Goal: Book appointment/travel/reservation

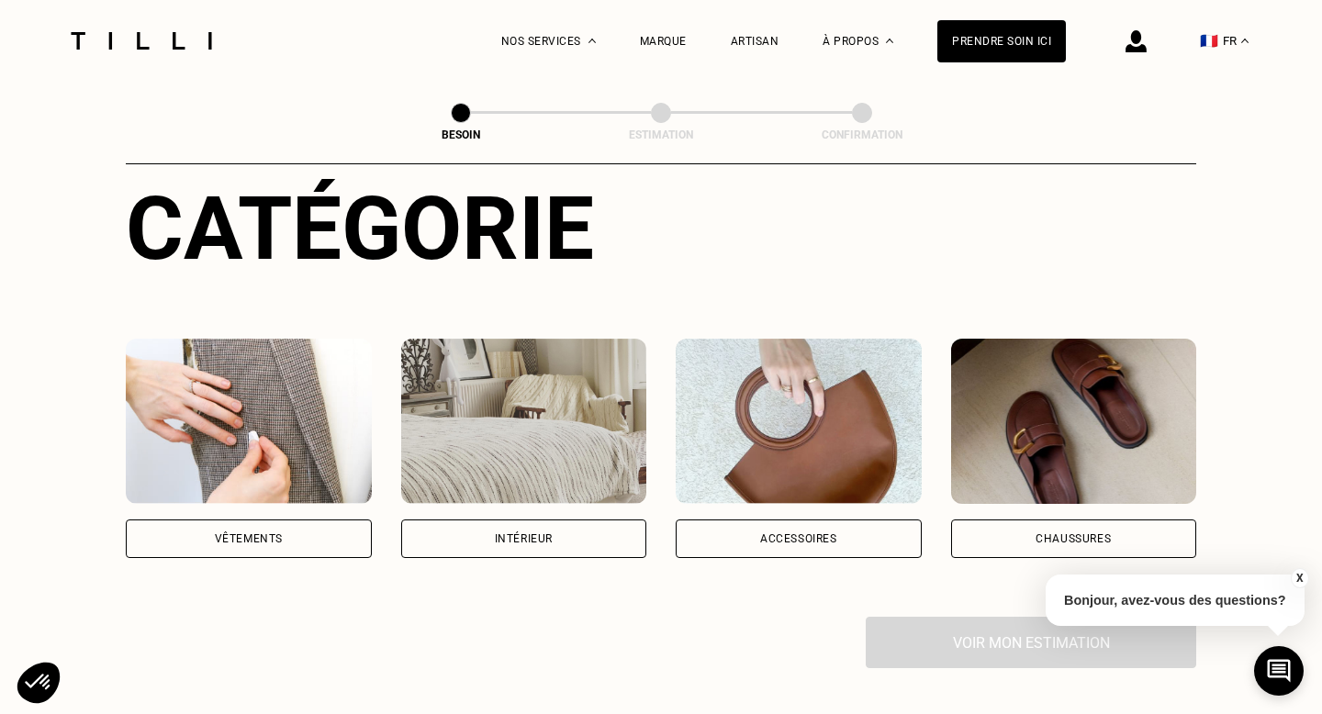
scroll to position [210, 0]
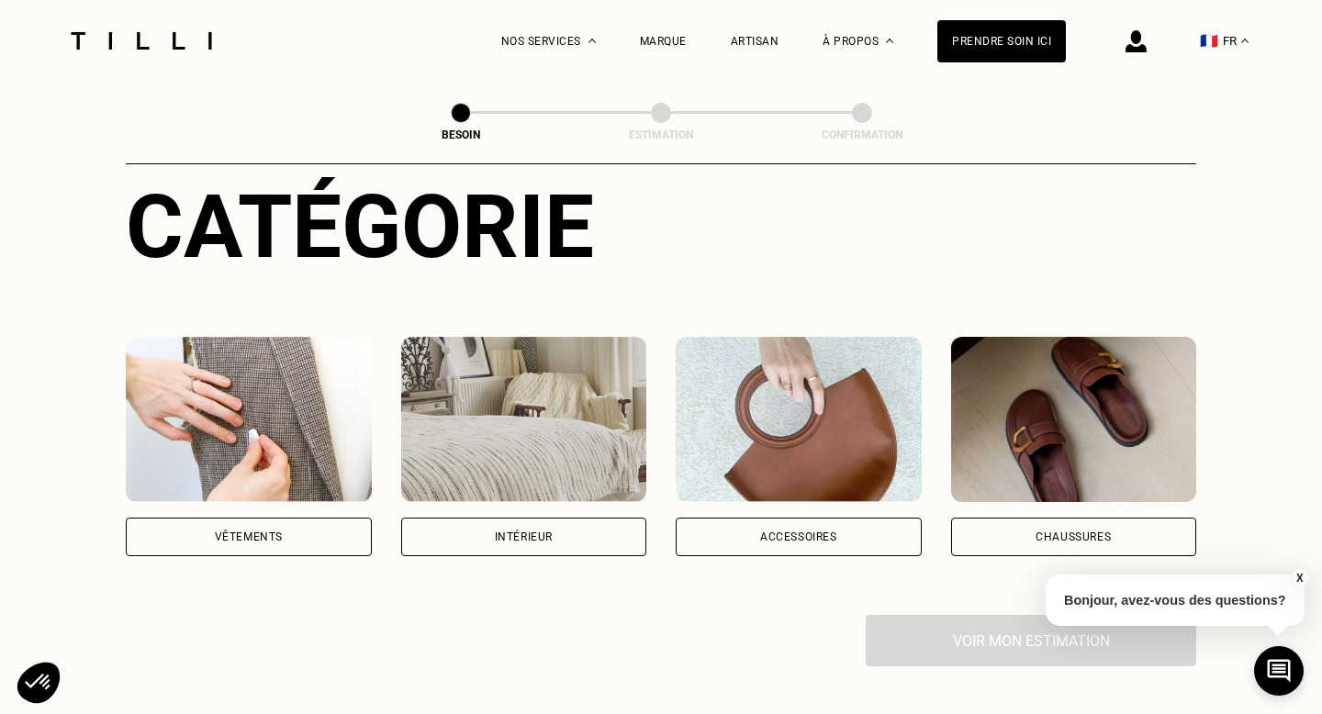
click at [313, 527] on div "Vêtements" at bounding box center [249, 537] width 246 height 39
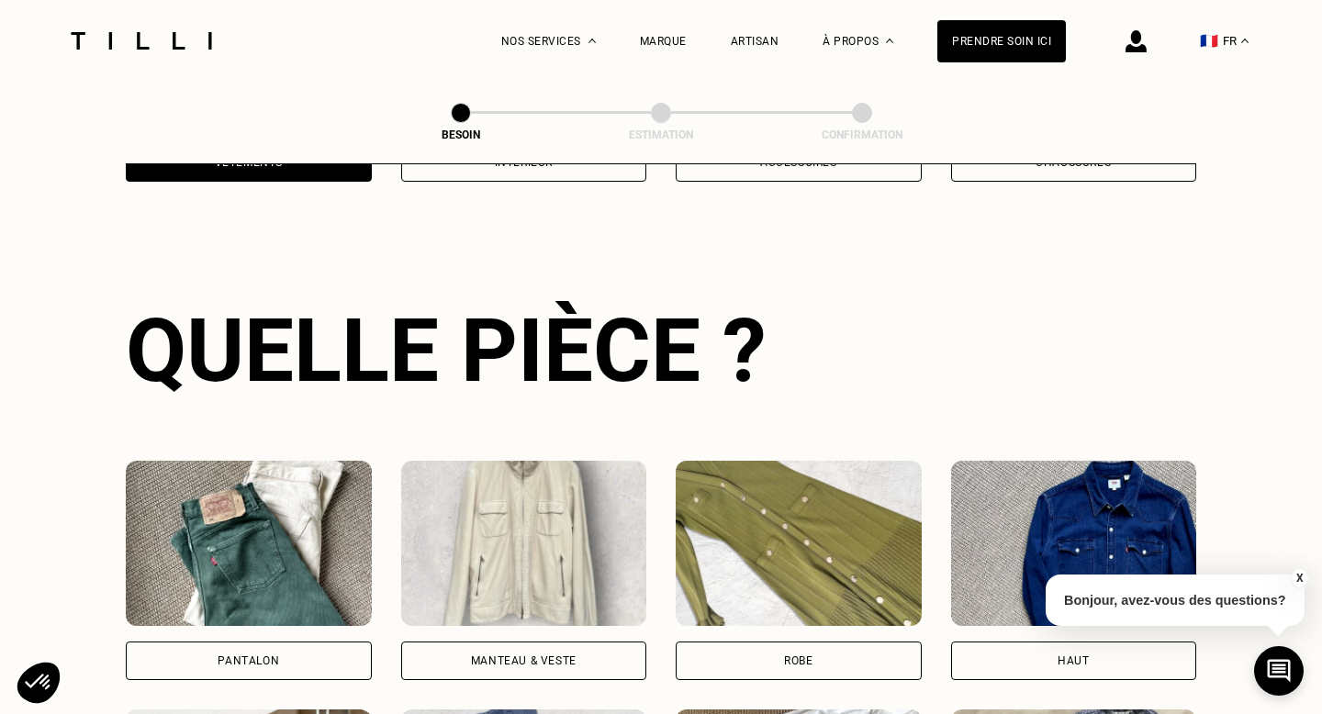
scroll to position [598, 0]
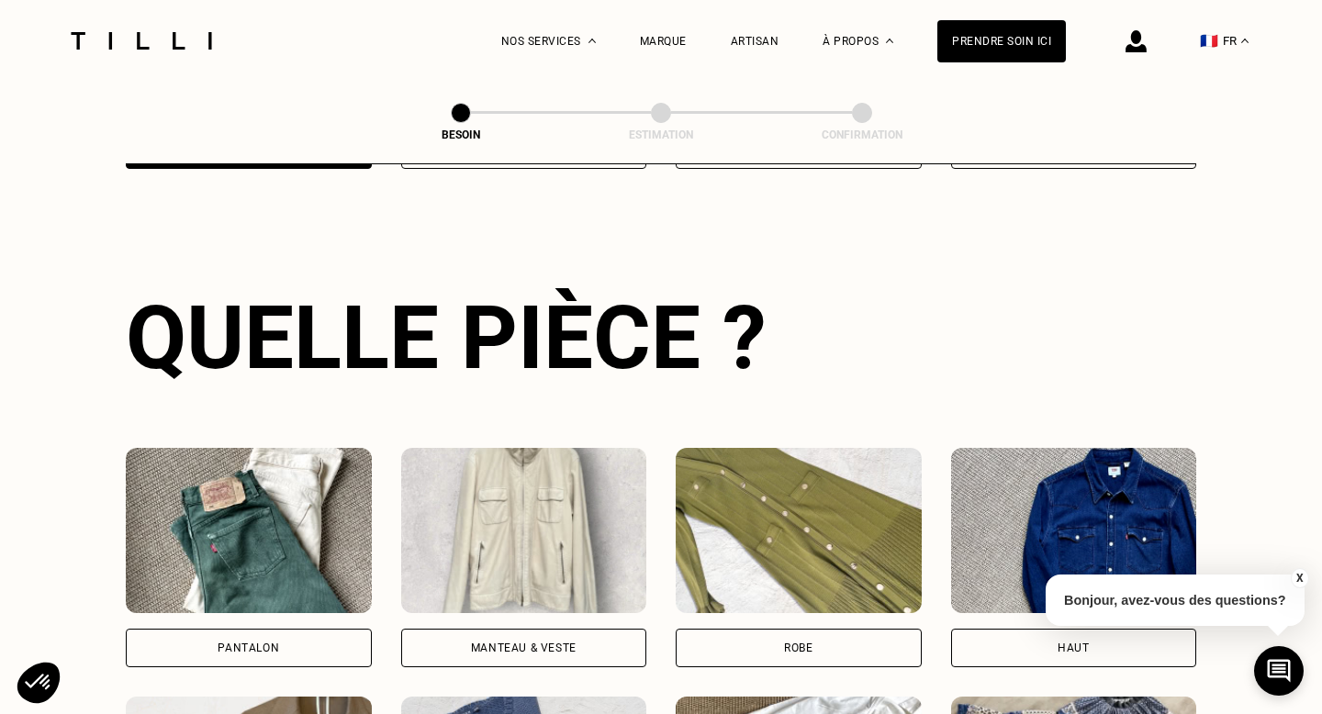
click at [281, 641] on div "Pantalon" at bounding box center [249, 648] width 246 height 39
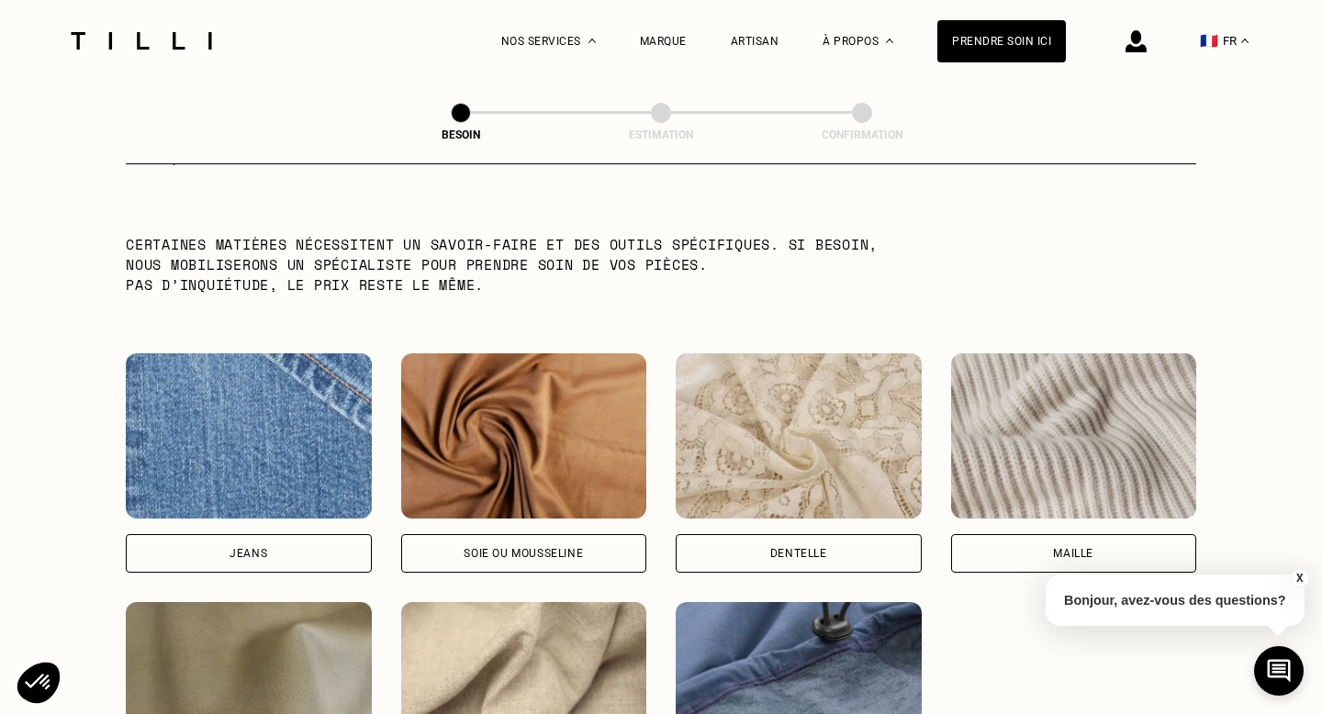
scroll to position [1836, 0]
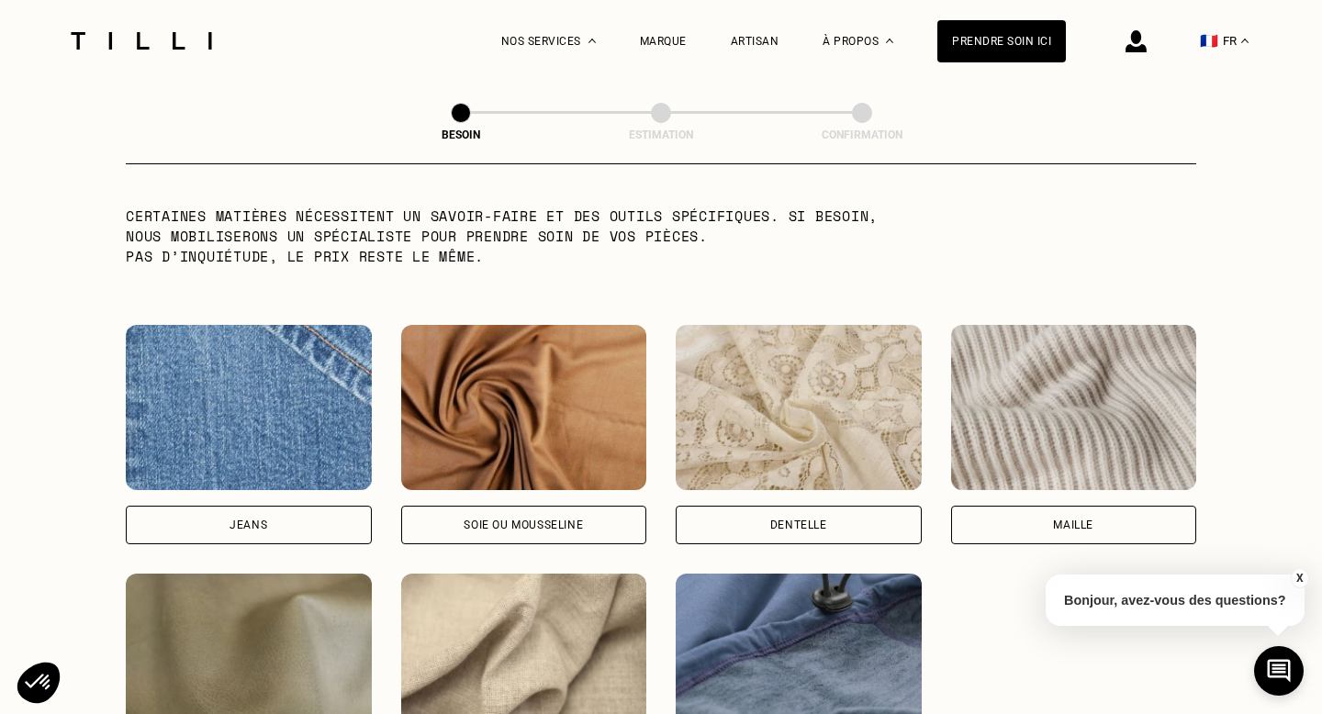
click at [267, 506] on div "Jeans" at bounding box center [249, 525] width 246 height 39
select select "FR"
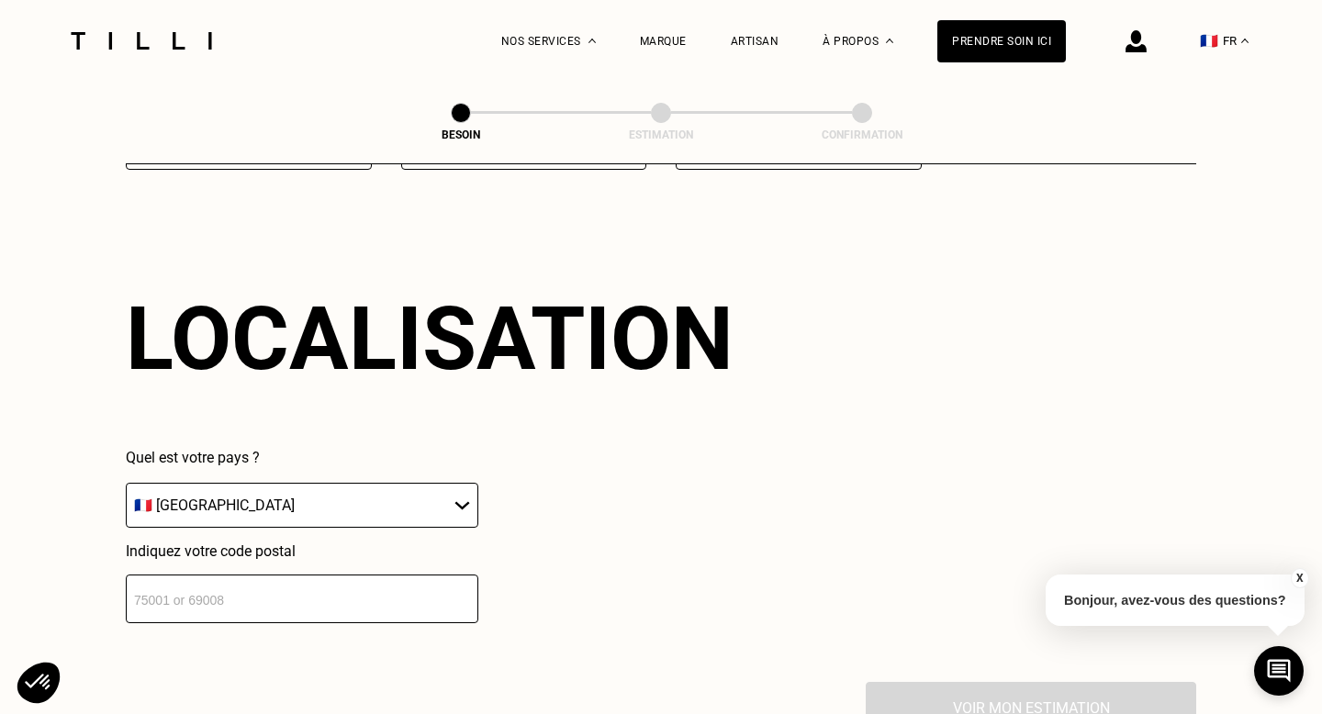
scroll to position [2462, 0]
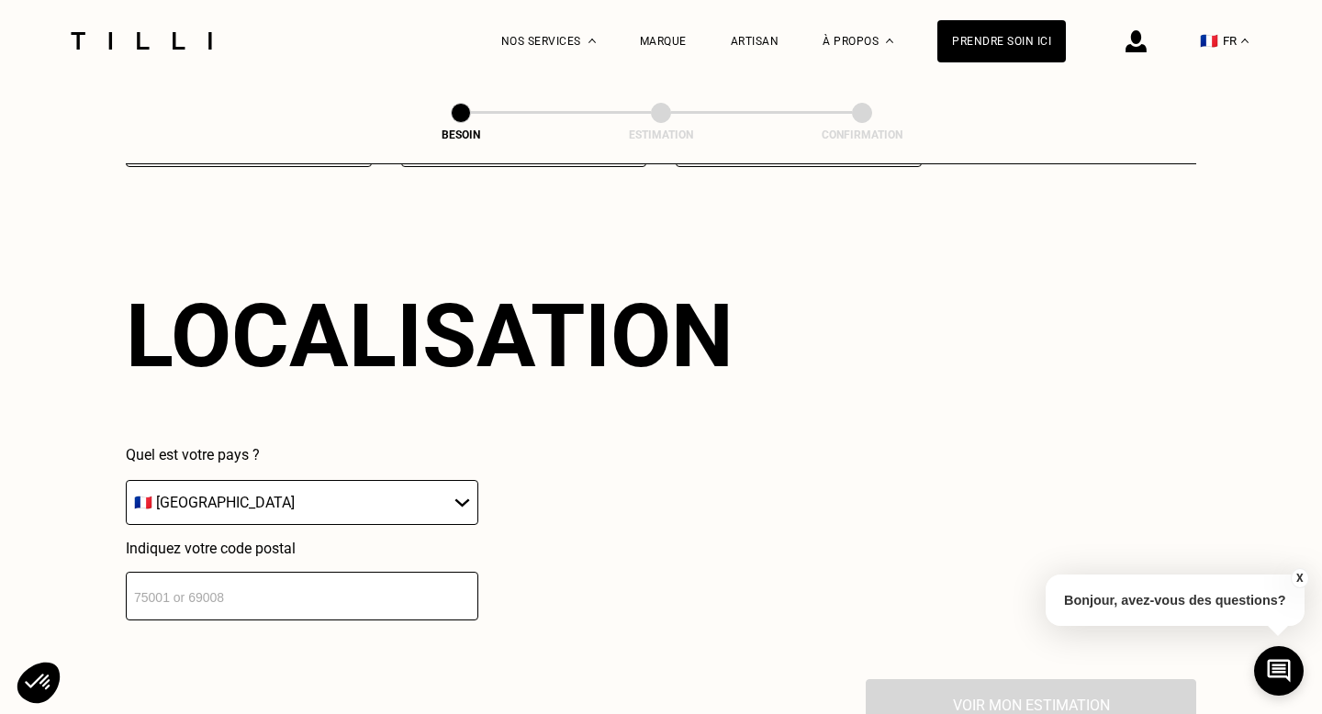
click at [376, 572] on input "number" at bounding box center [302, 596] width 352 height 49
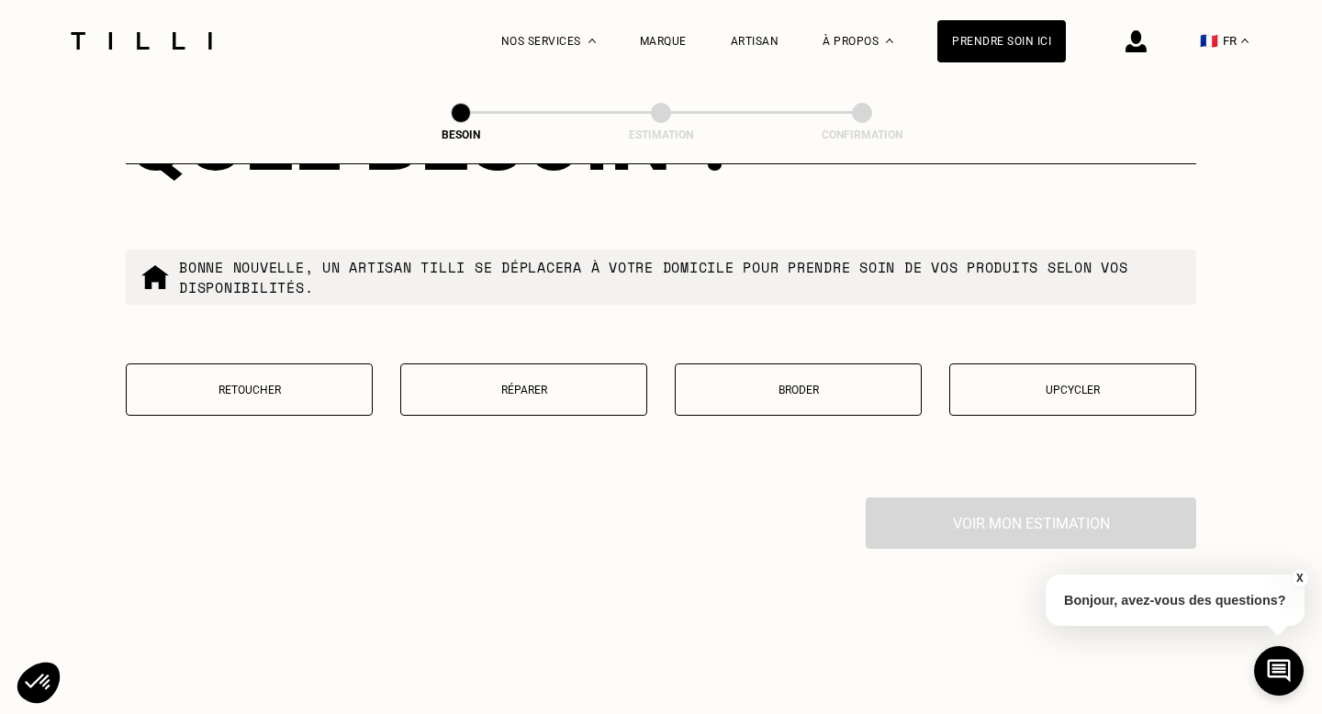
scroll to position [3114, 0]
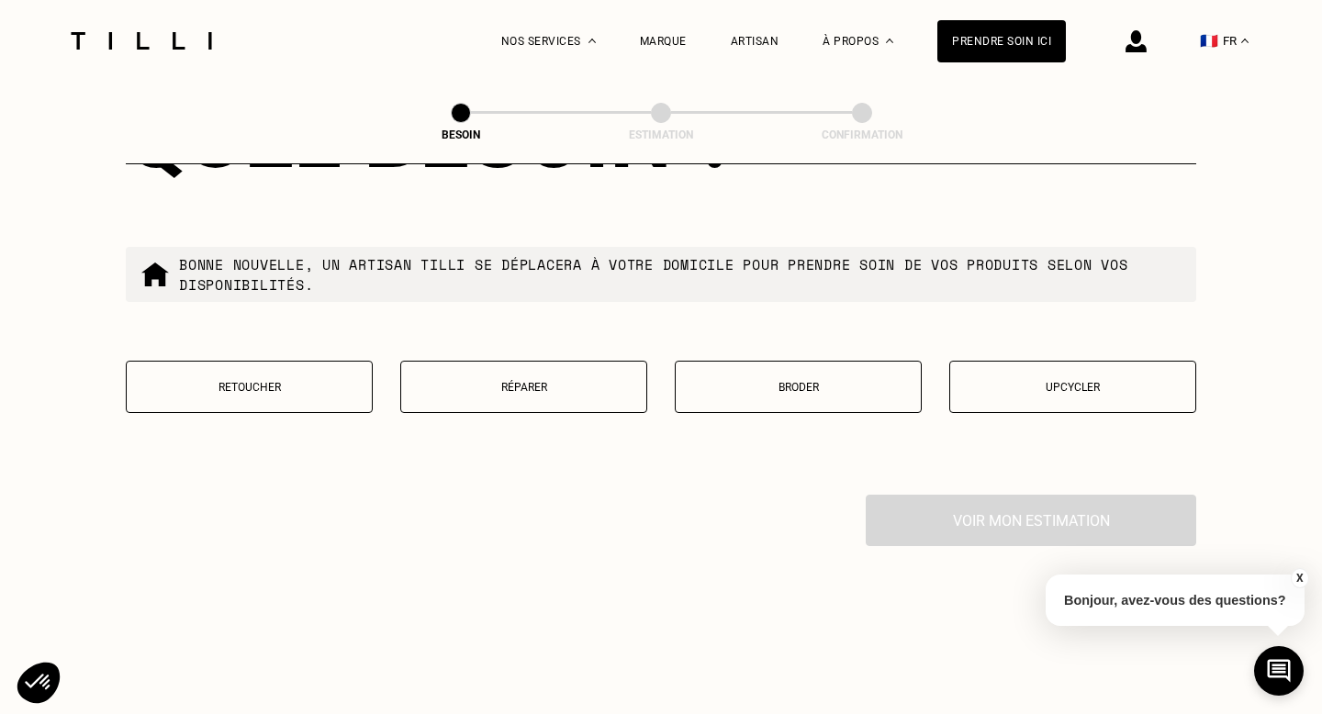
type input "92200"
click at [585, 381] on p "Réparer" at bounding box center [523, 387] width 227 height 13
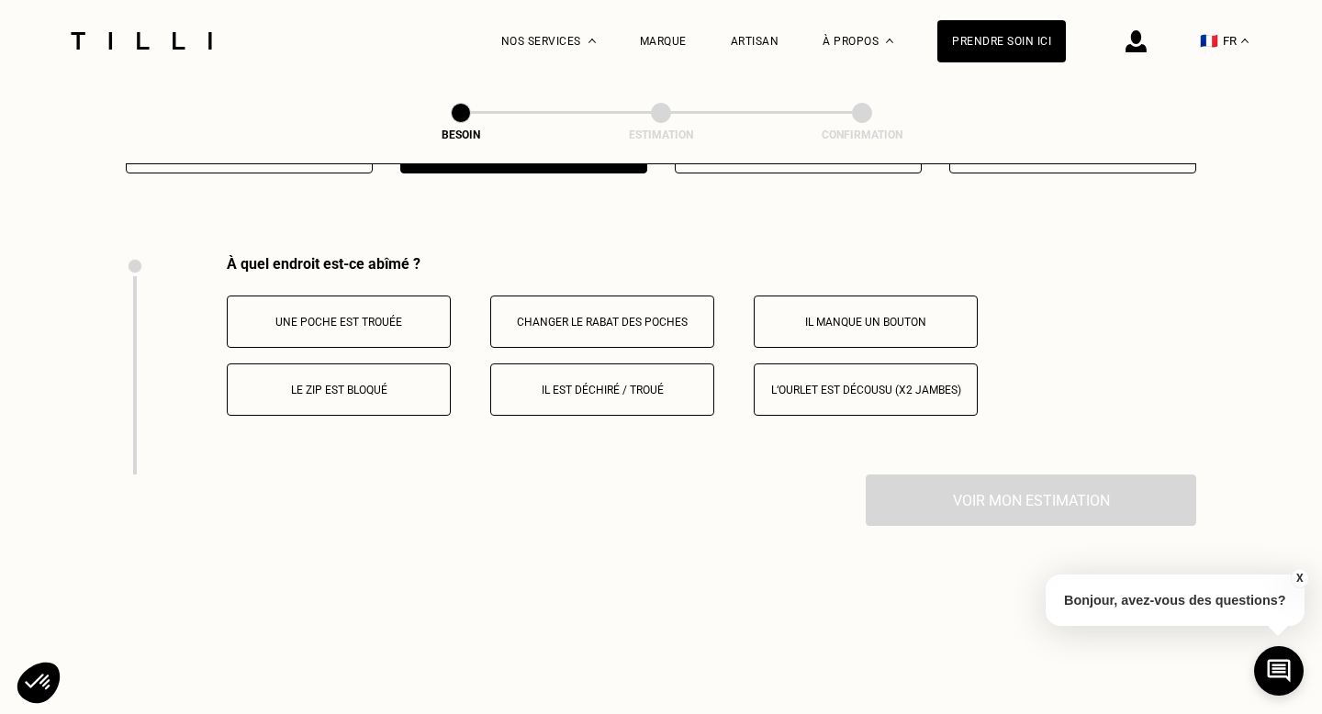
scroll to position [3385, 0]
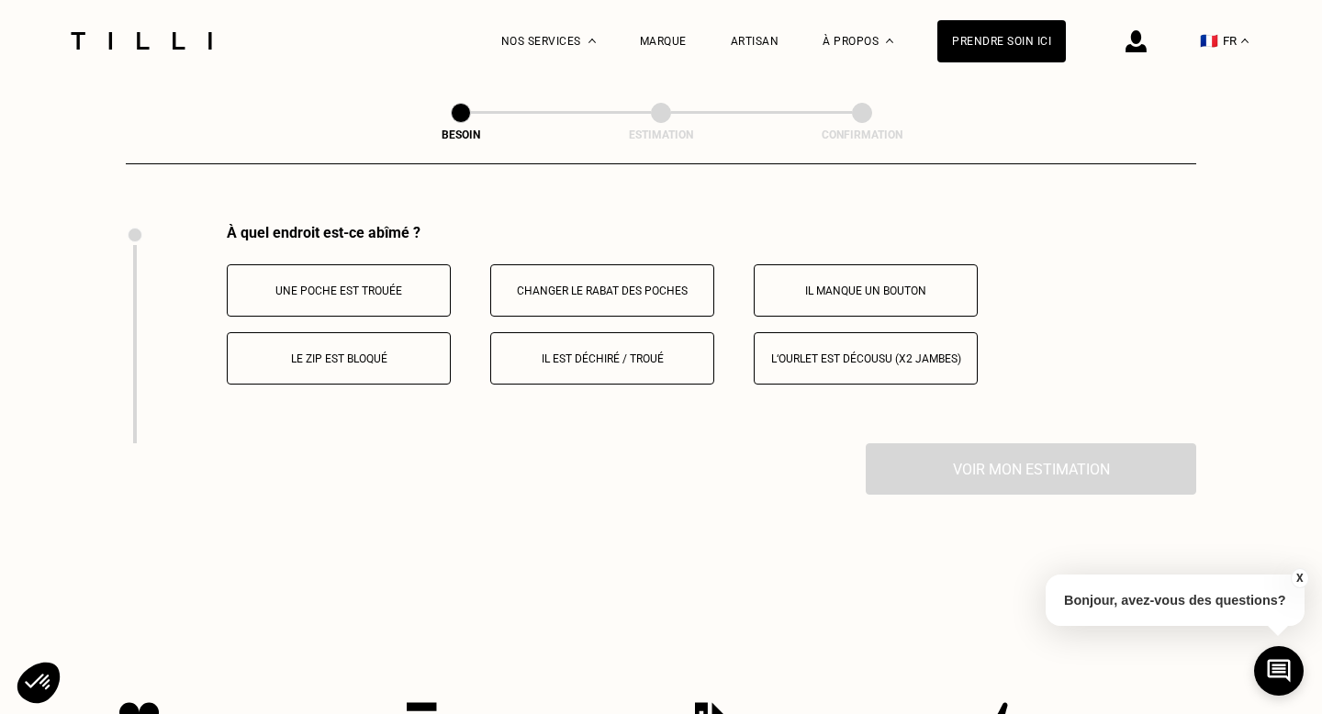
click at [614, 352] on p "Il est déchiré / troué" at bounding box center [602, 358] width 204 height 13
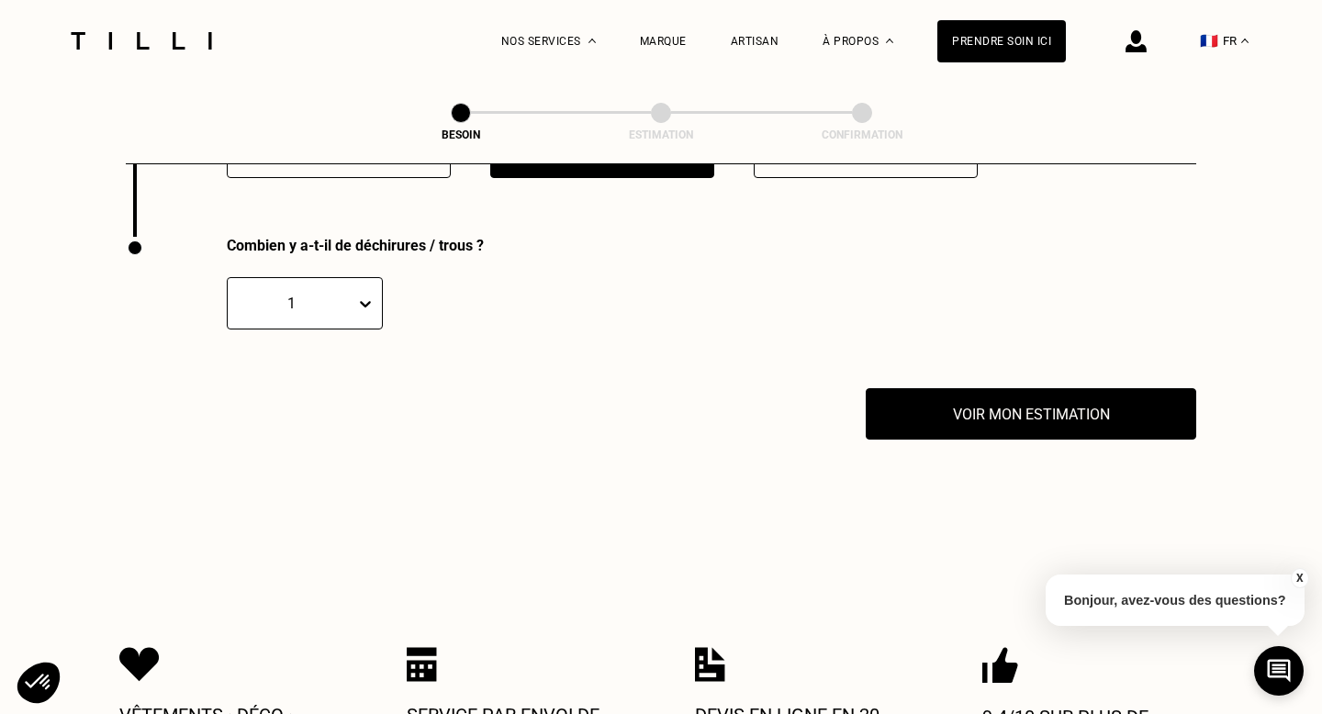
scroll to position [3604, 0]
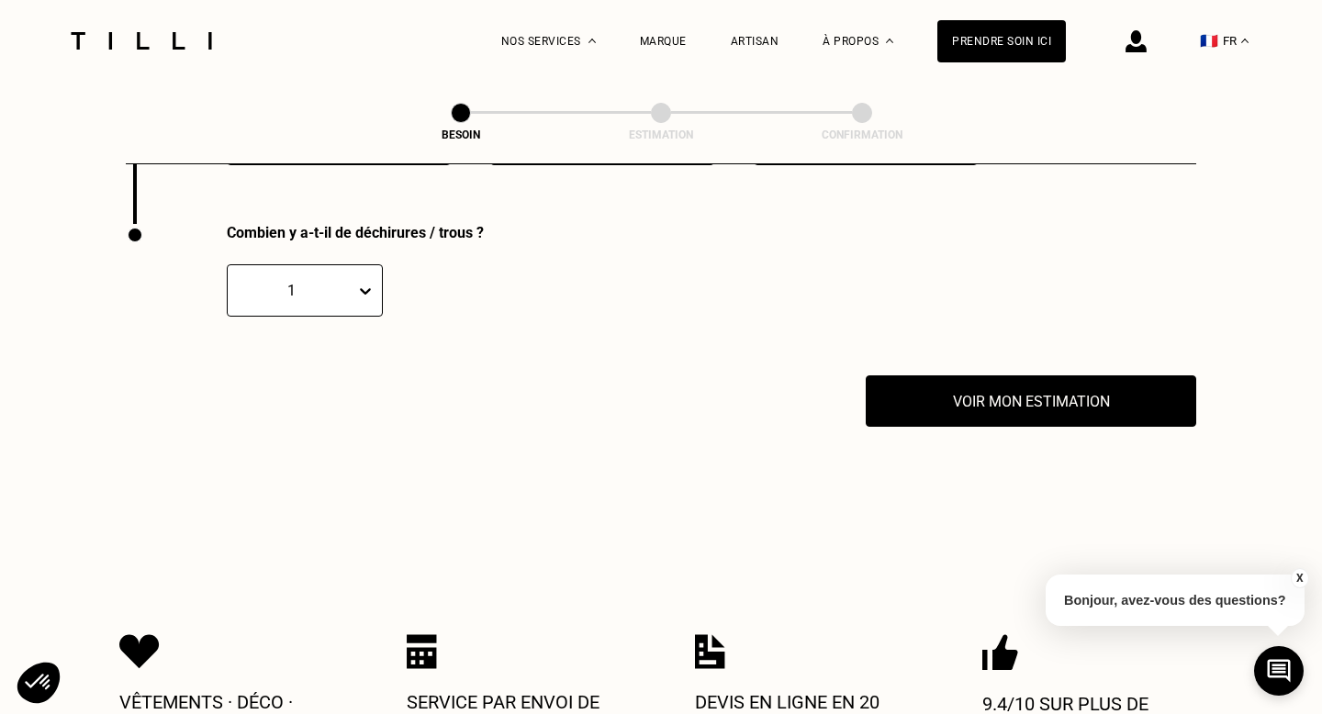
click at [358, 281] on div at bounding box center [369, 290] width 26 height 33
click at [314, 374] on div "2" at bounding box center [305, 379] width 156 height 34
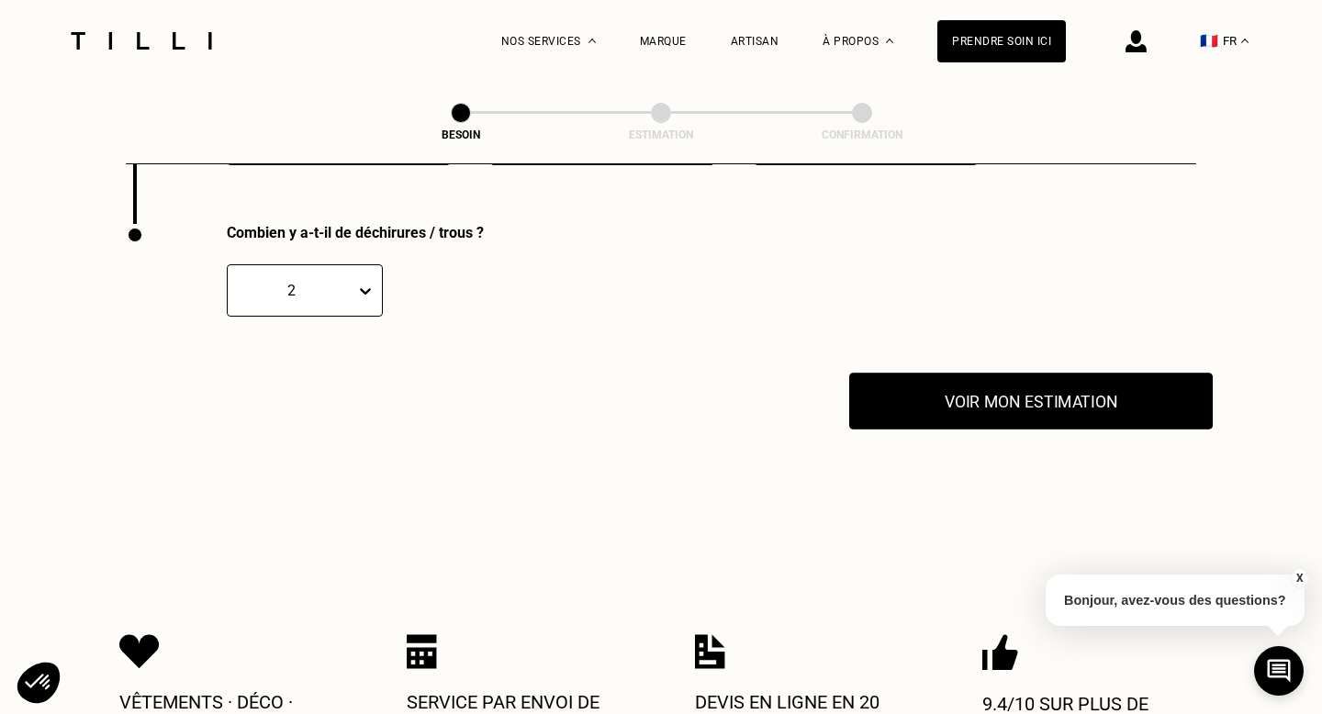
click at [1034, 373] on button "Voir mon estimation" at bounding box center [1030, 401] width 363 height 57
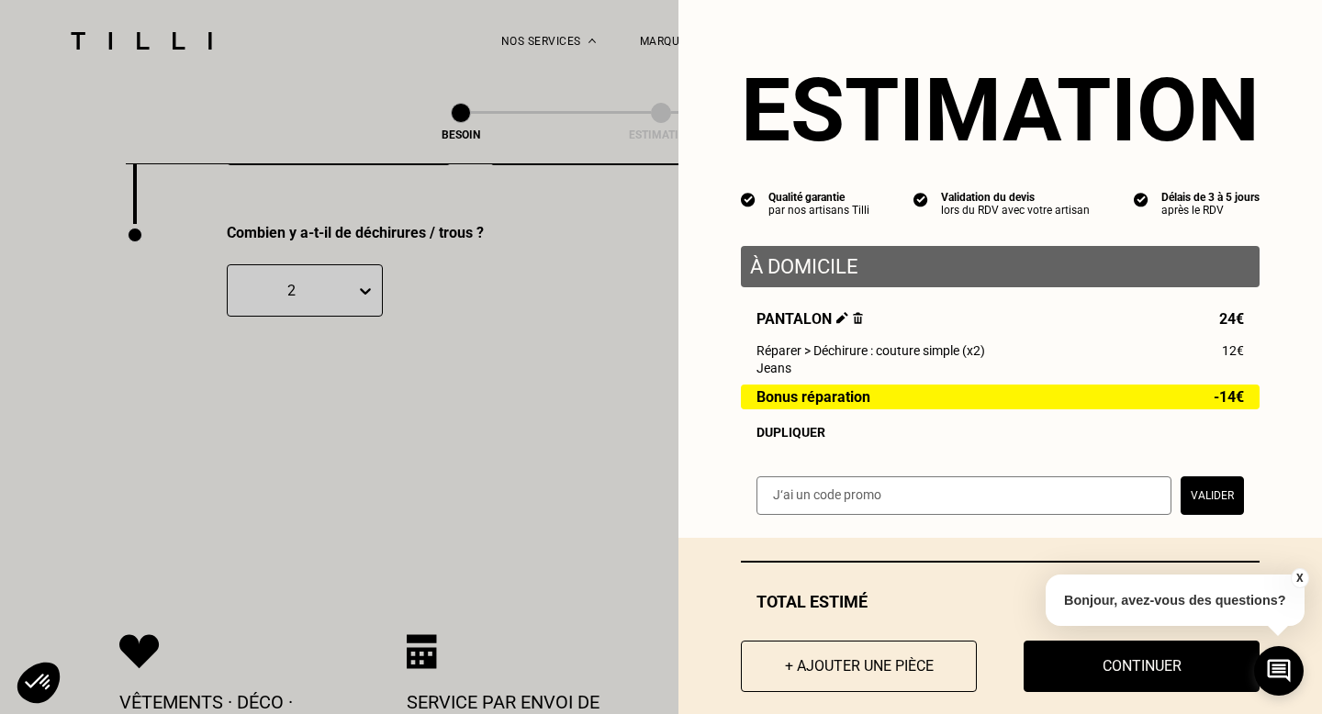
scroll to position [25, 0]
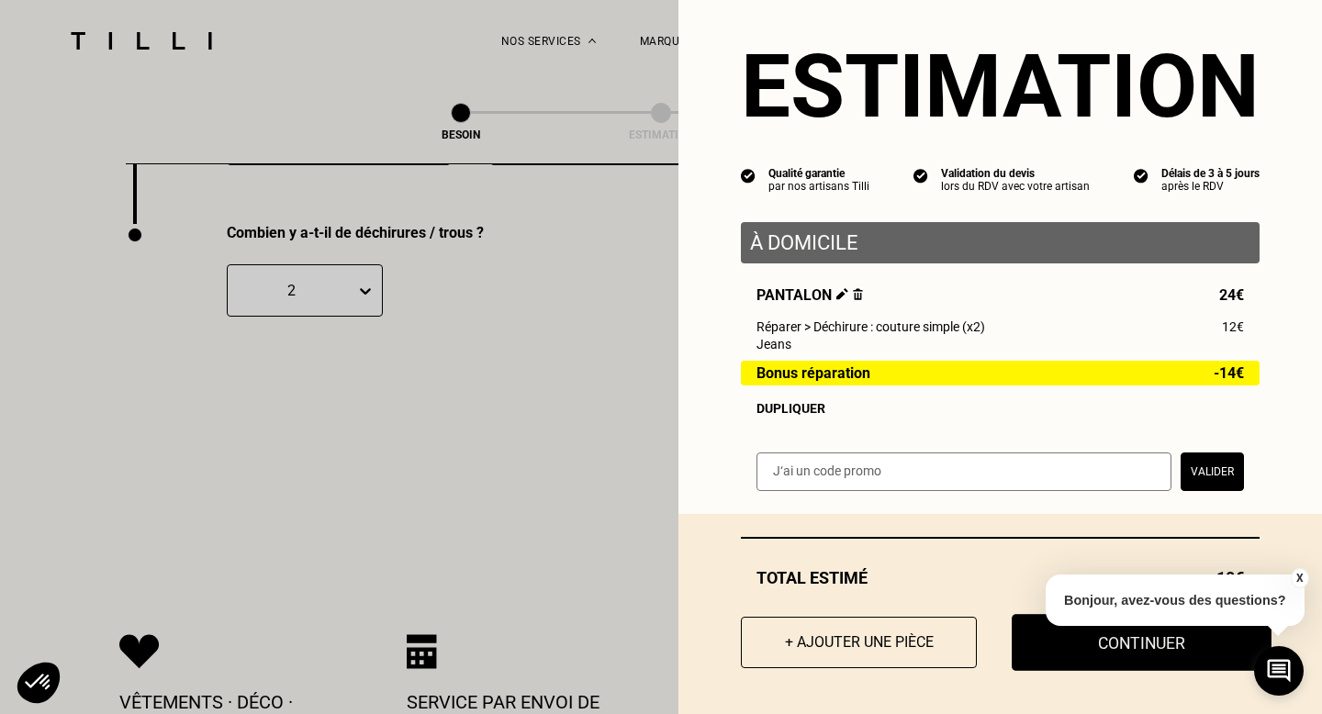
click at [1076, 644] on button "Continuer" at bounding box center [1141, 642] width 260 height 57
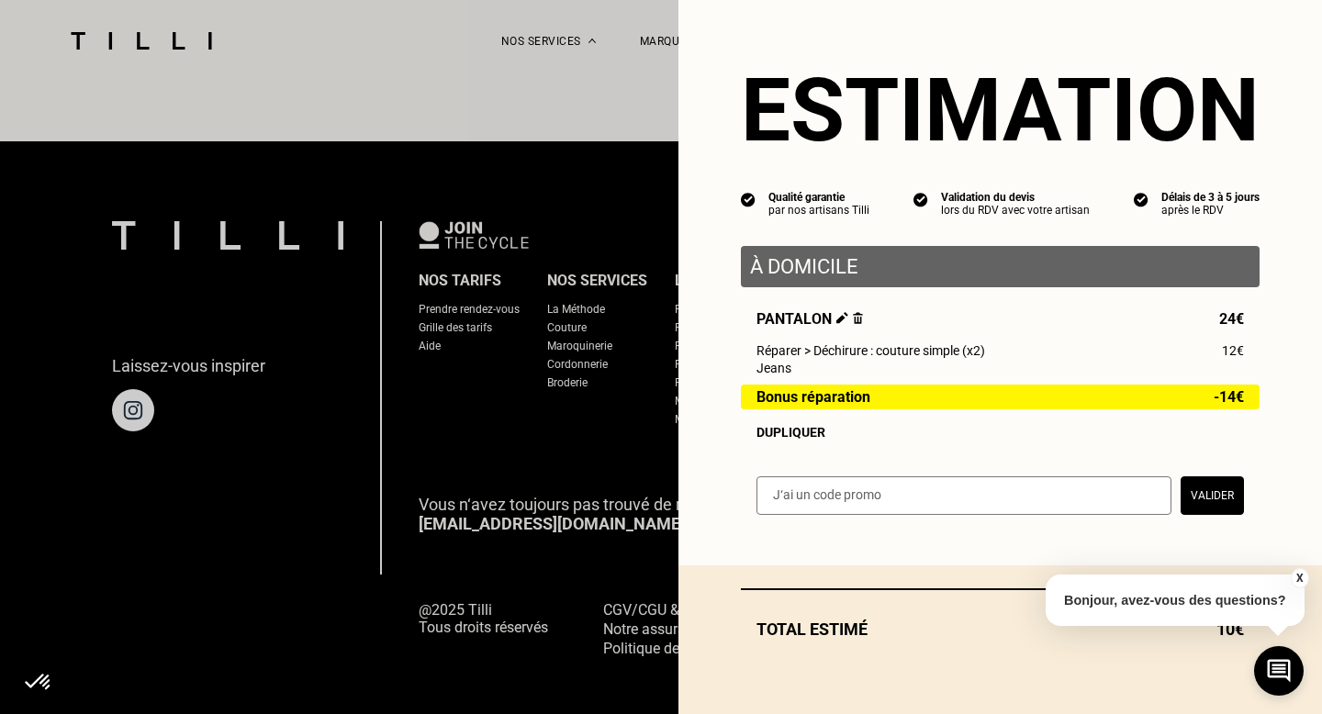
scroll to position [0, 0]
select select "FR"
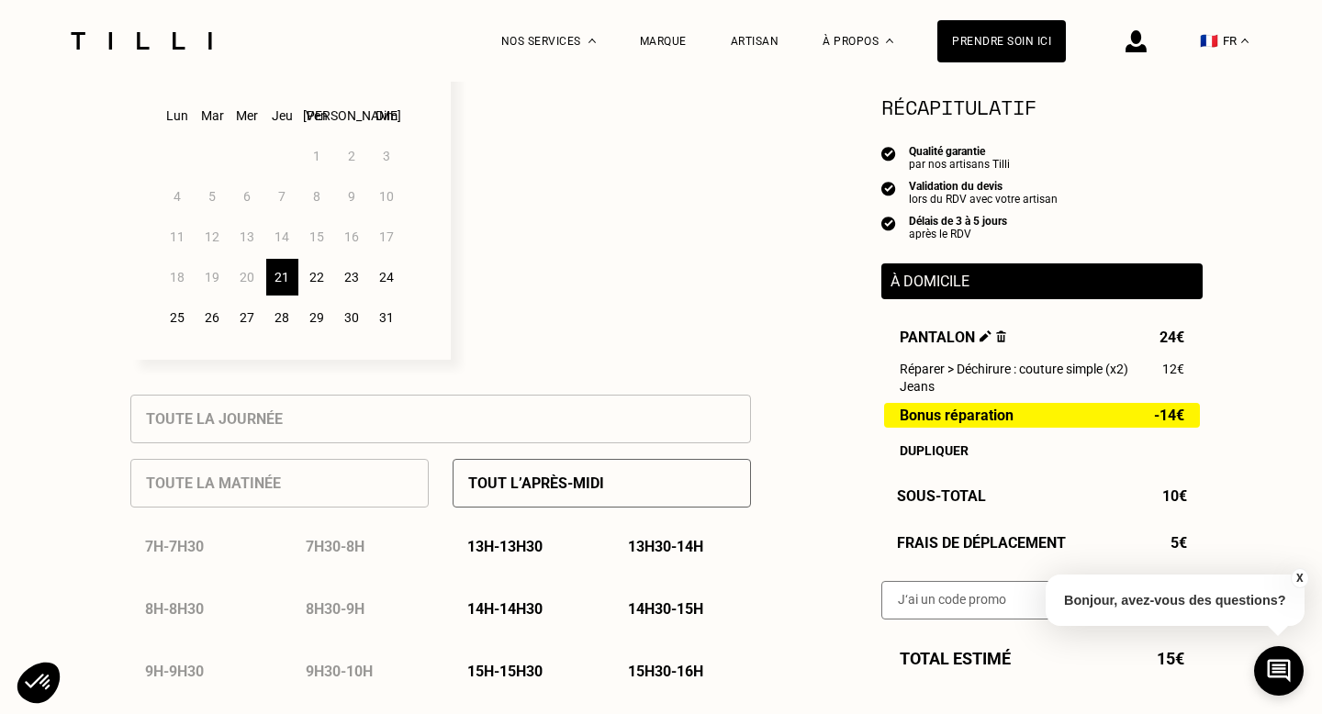
scroll to position [412, 0]
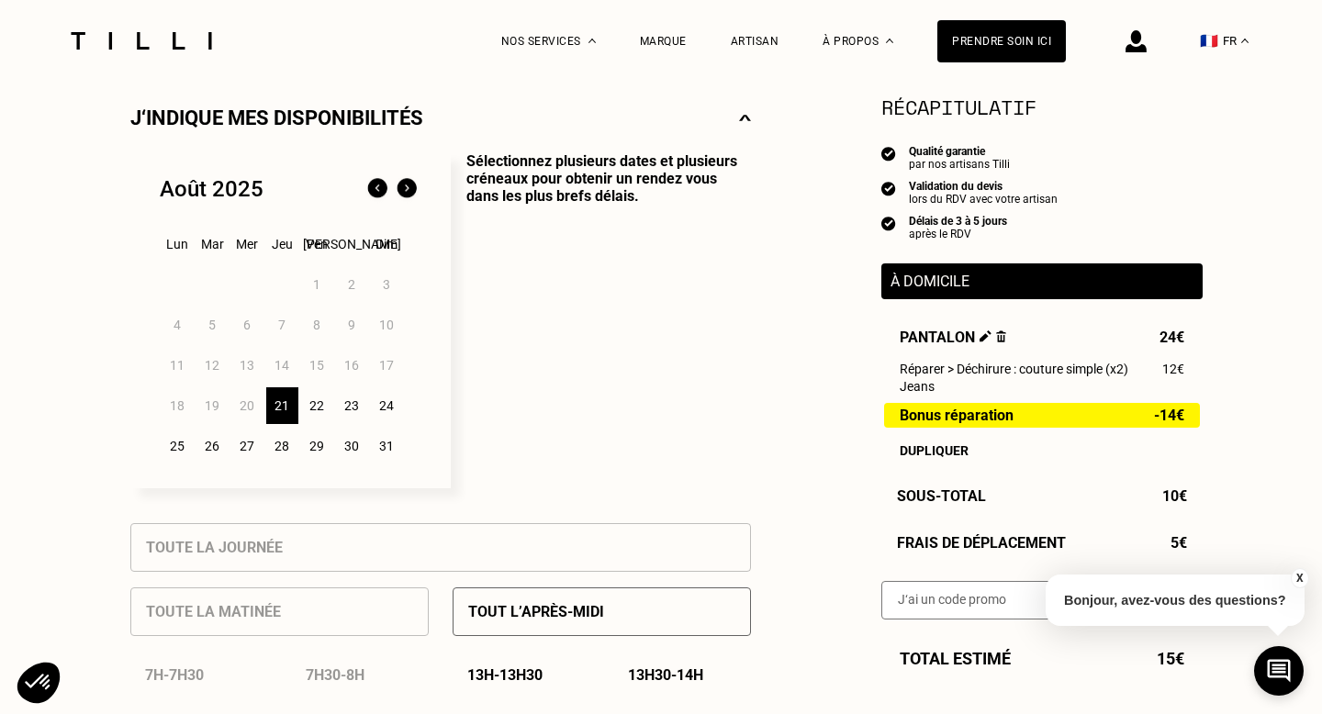
click at [323, 392] on div "22" at bounding box center [317, 405] width 32 height 37
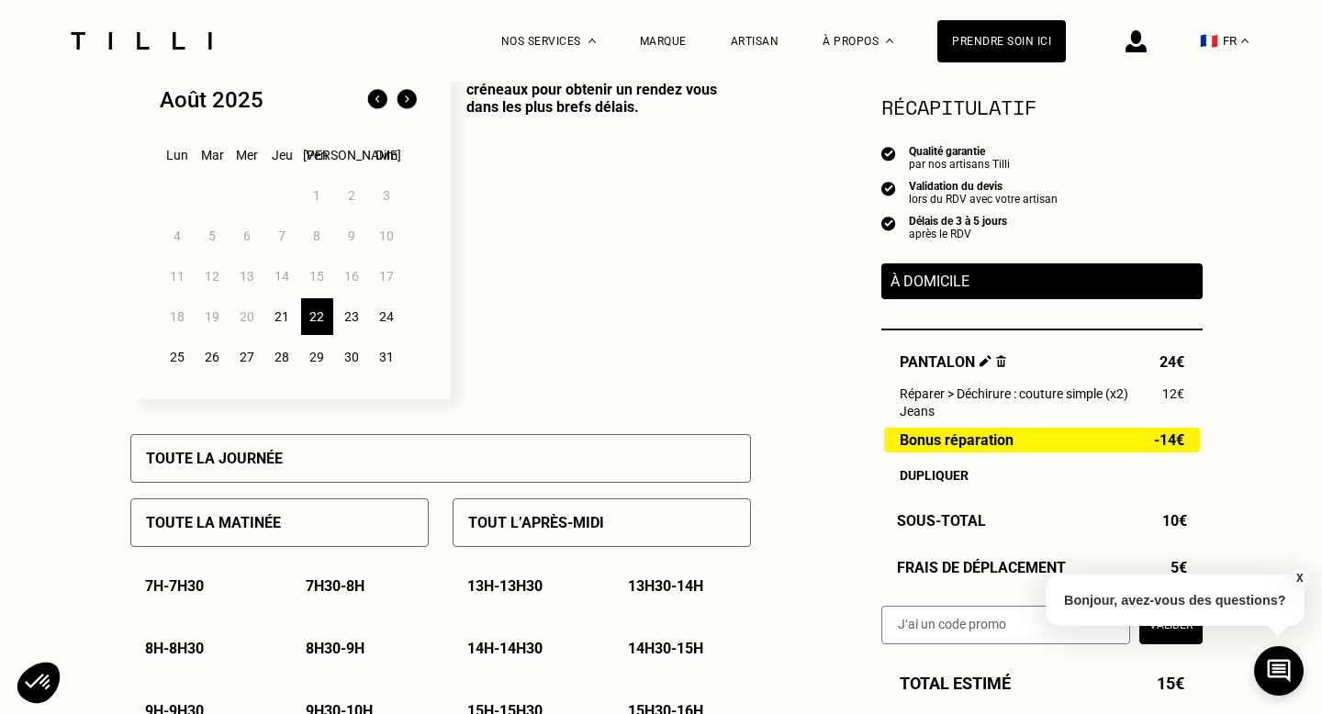
scroll to position [524, 0]
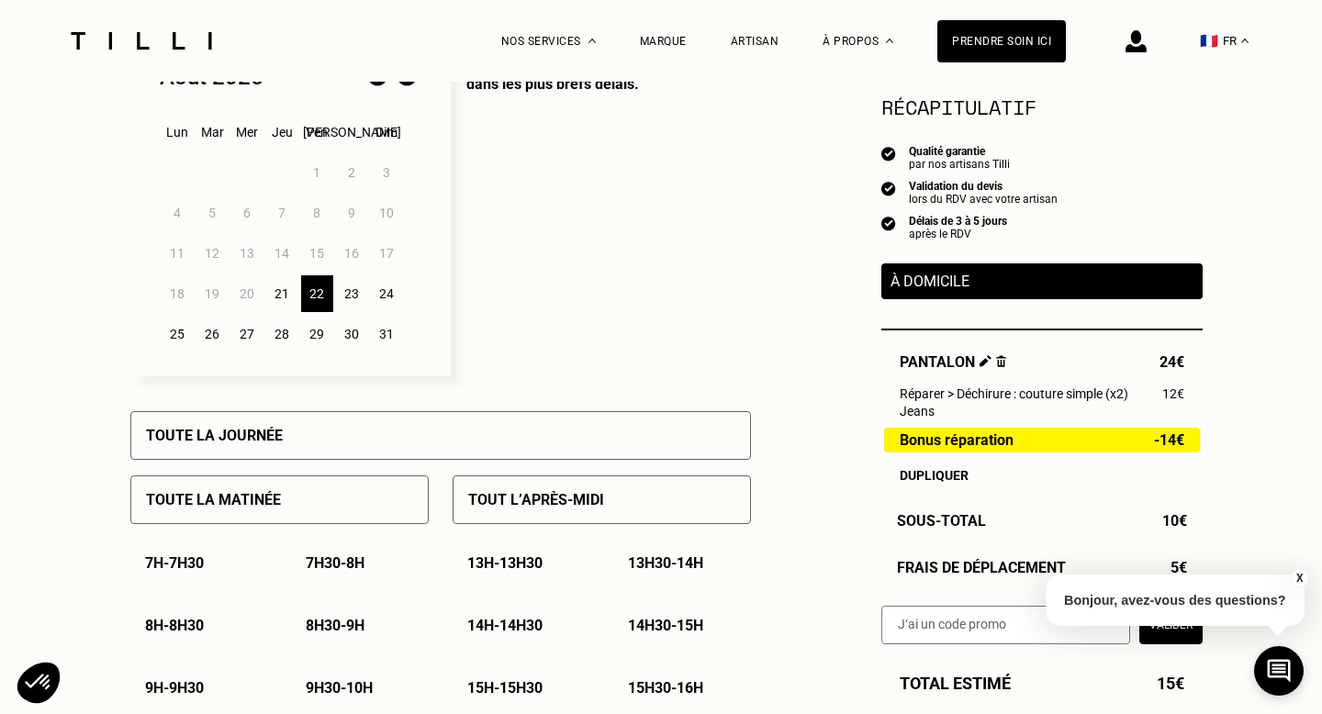
click at [290, 290] on div "21" at bounding box center [282, 293] width 32 height 37
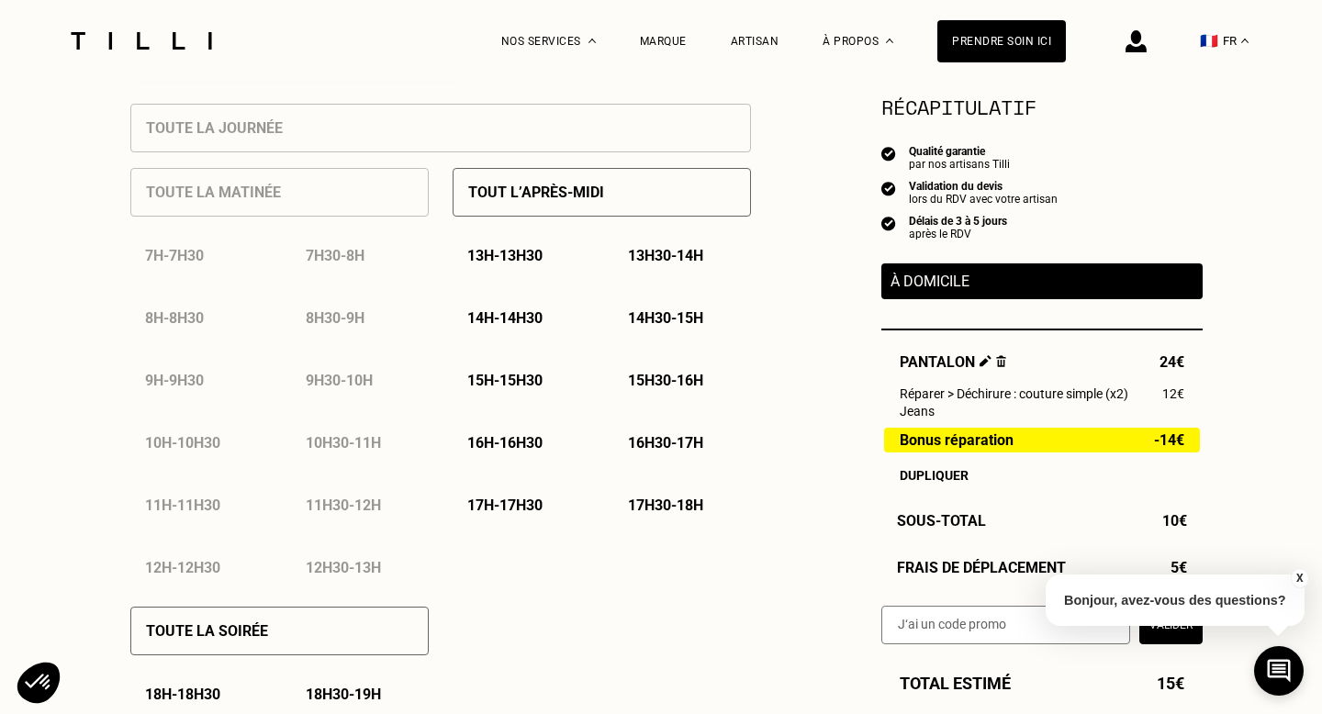
scroll to position [837, 0]
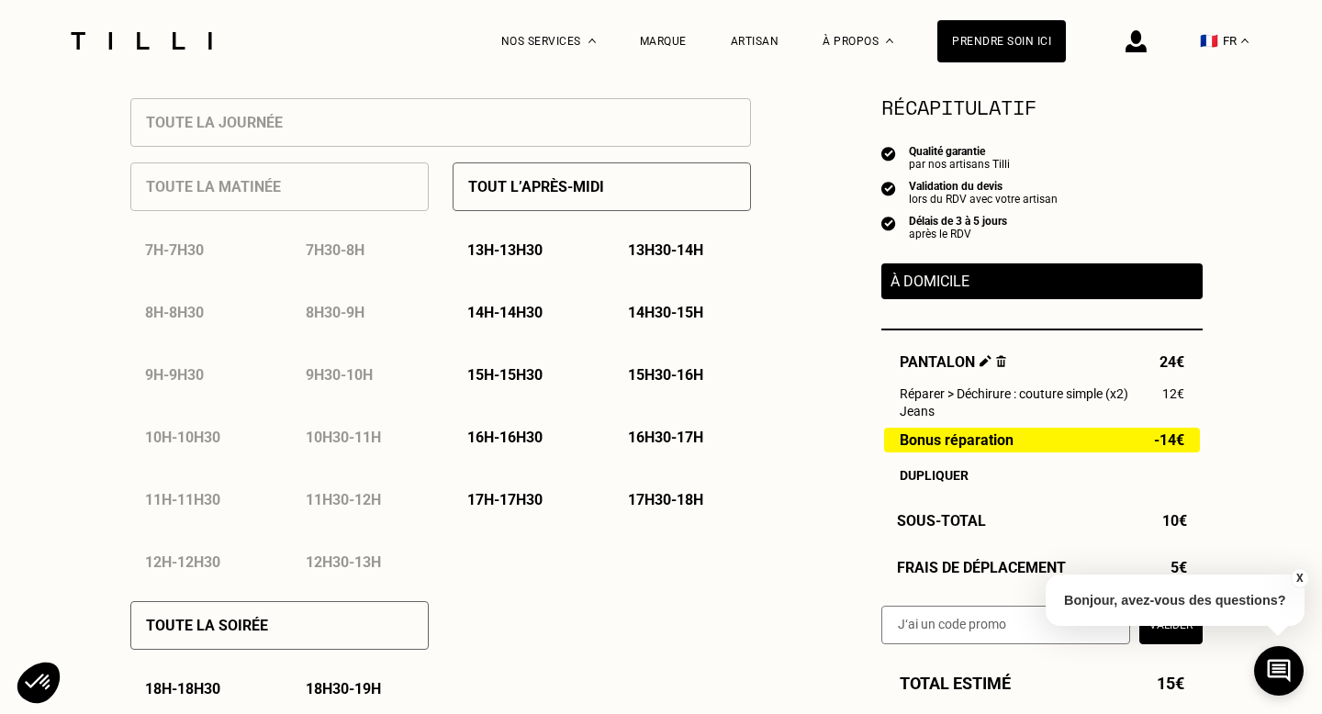
click at [1297, 583] on button "X" at bounding box center [1299, 578] width 18 height 20
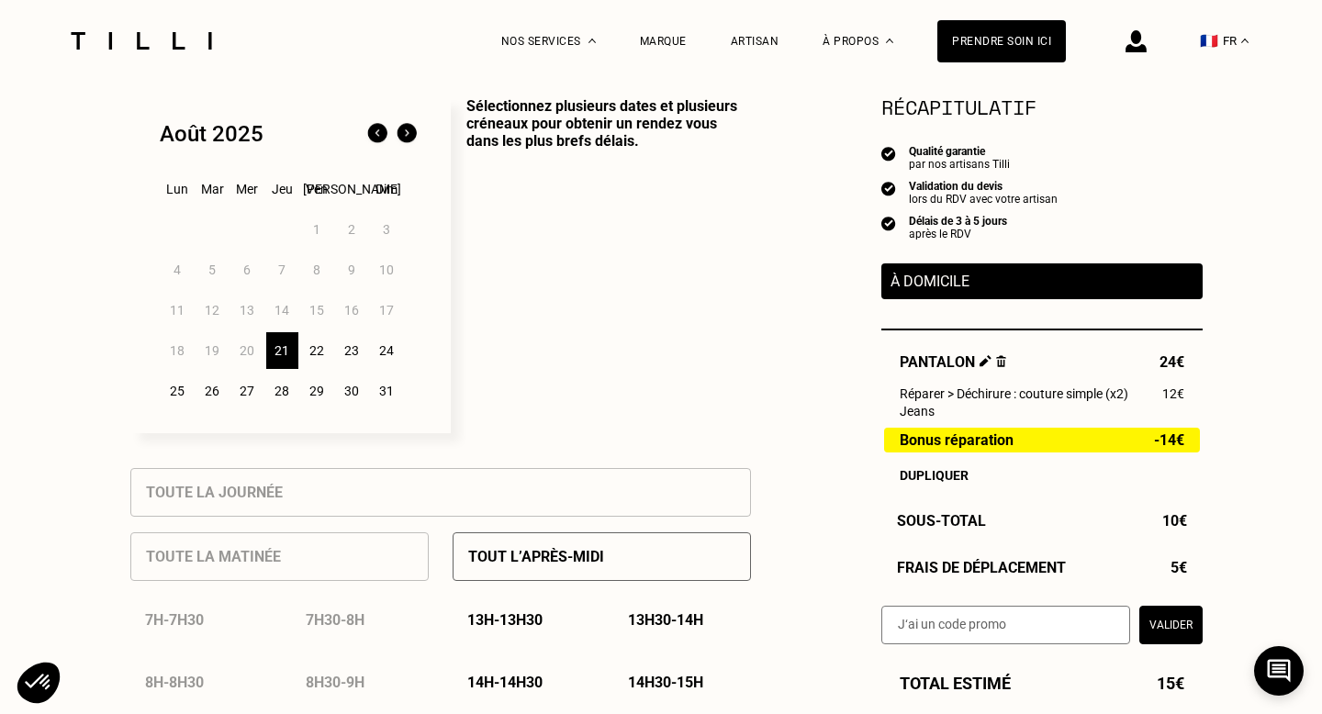
scroll to position [0, 0]
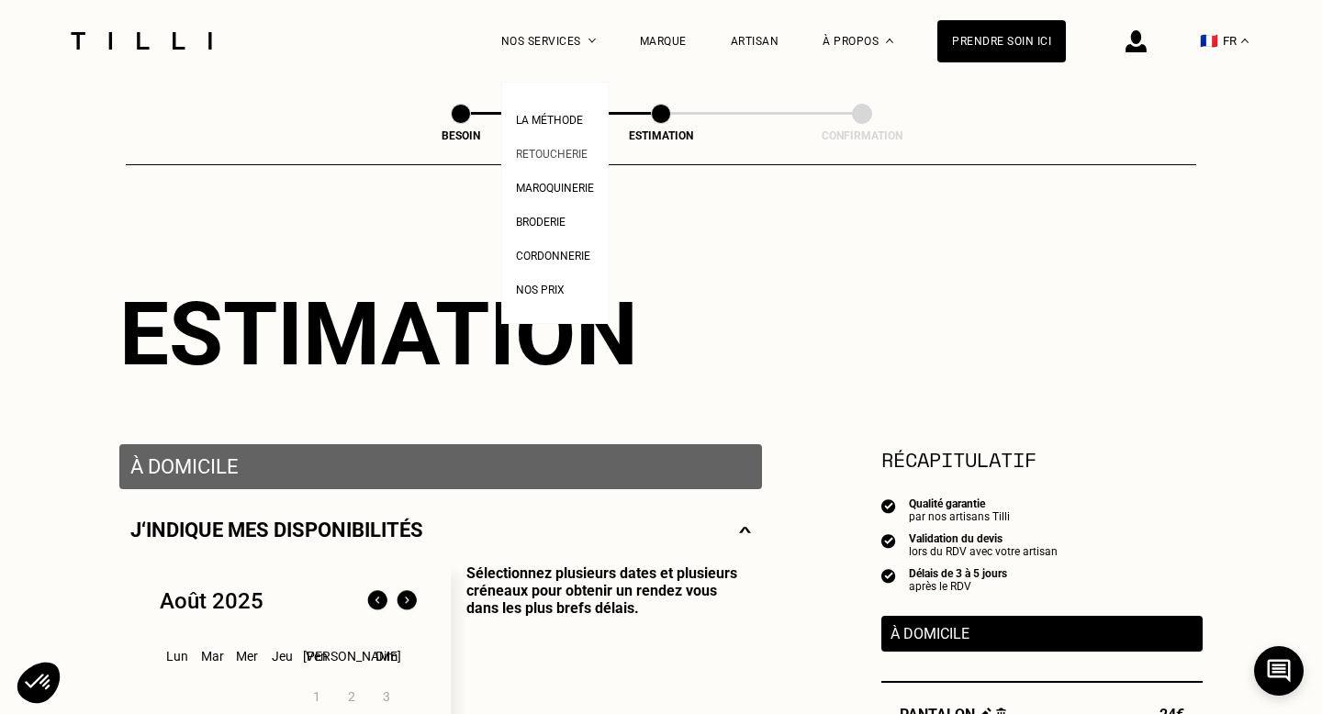
click at [575, 145] on link "Retoucherie" at bounding box center [552, 151] width 72 height 19
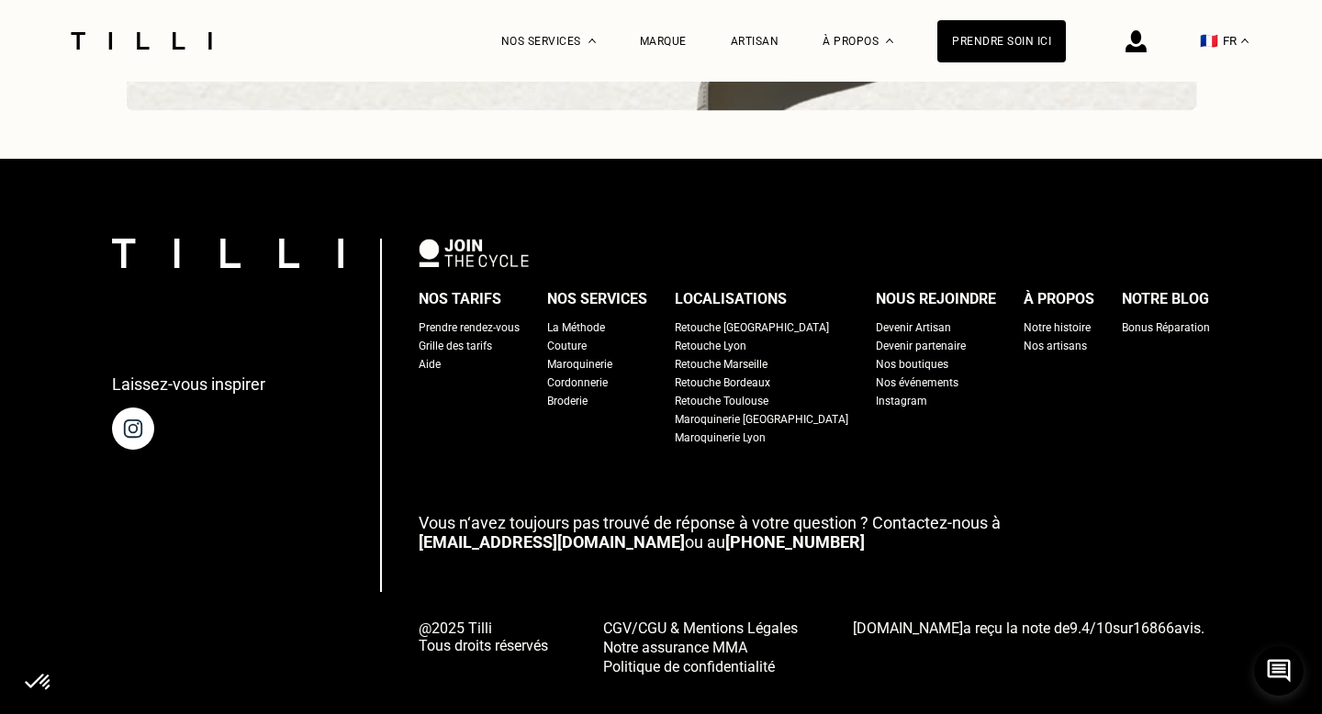
scroll to position [5795, 0]
